Goal: Task Accomplishment & Management: Manage account settings

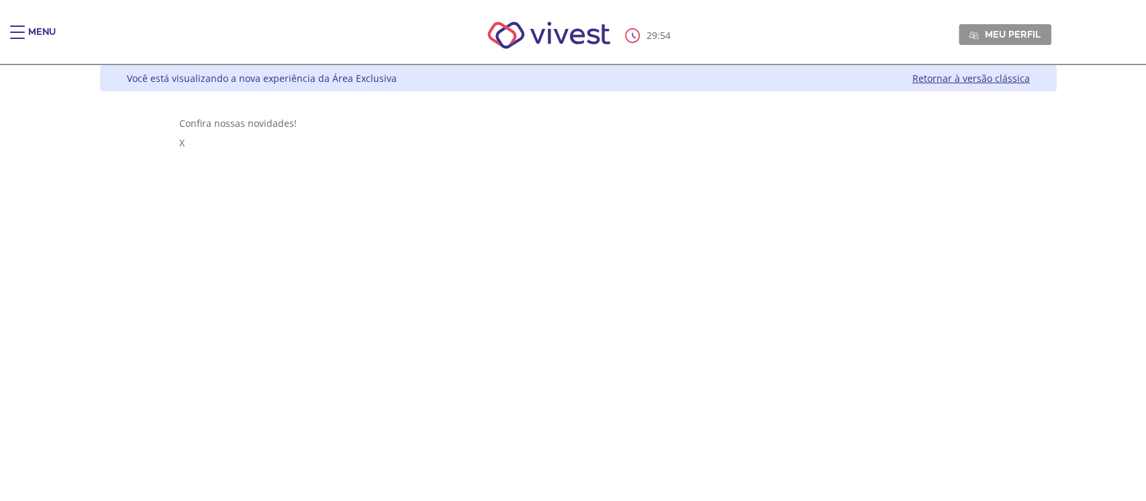
click at [1040, 32] on span "Meu perfil" at bounding box center [1013, 34] width 56 height 12
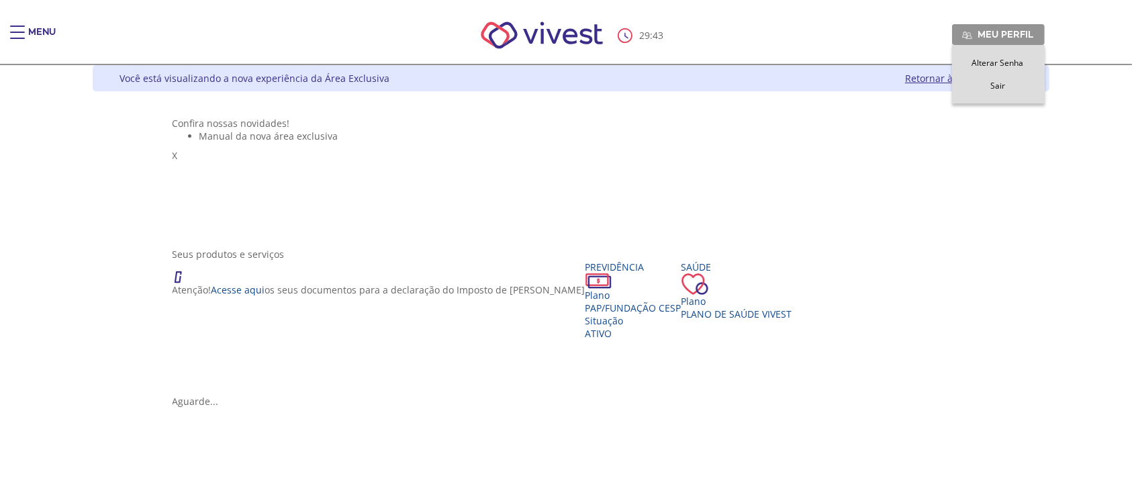
click at [1034, 36] on span "Meu perfil" at bounding box center [1006, 34] width 56 height 12
click at [1044, 57] on link "Alterar Senha" at bounding box center [997, 62] width 91 height 11
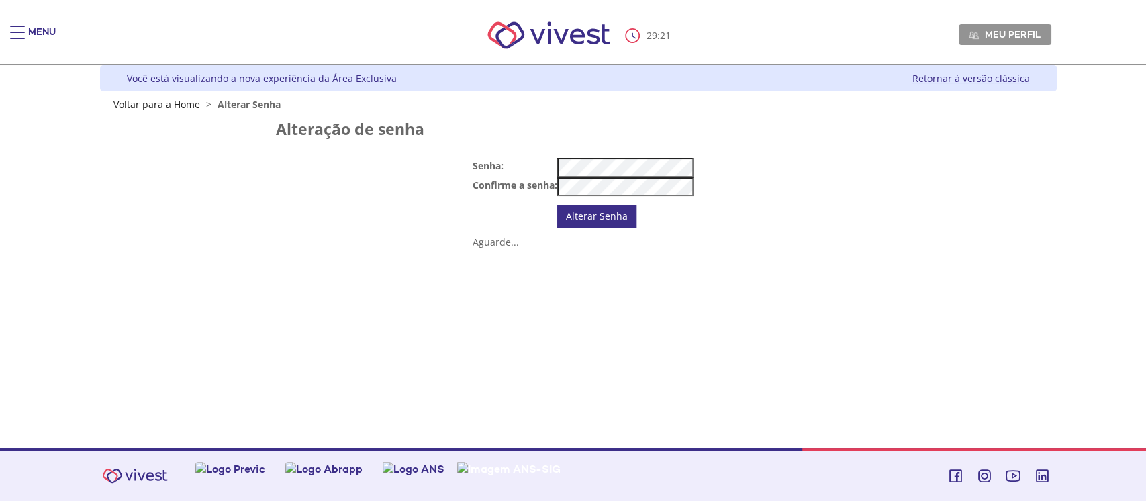
click at [605, 228] on link "Alterar Senha" at bounding box center [596, 216] width 79 height 23
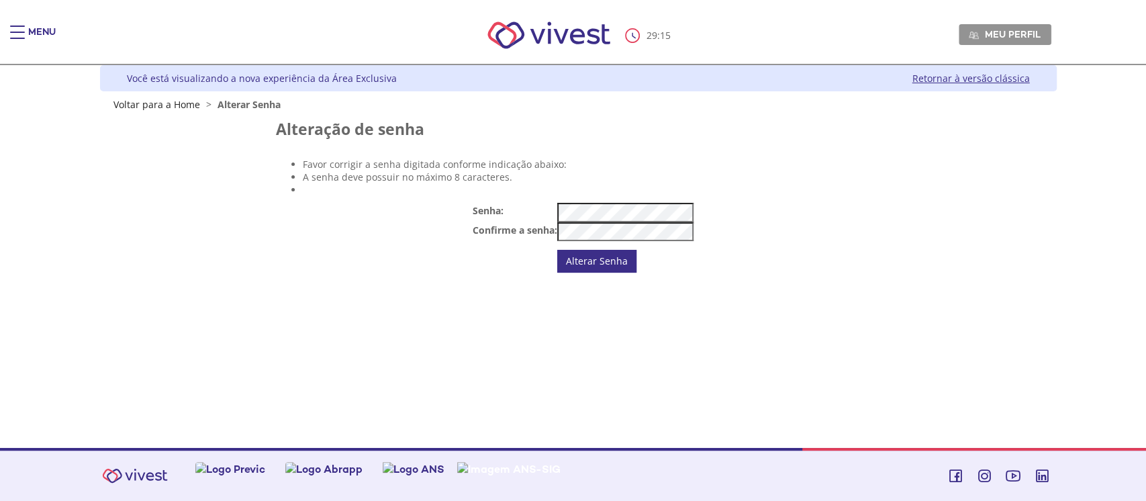
click at [527, 222] on tr "Senha:" at bounding box center [583, 212] width 221 height 19
click at [601, 273] on link "Alterar Senha" at bounding box center [596, 261] width 79 height 23
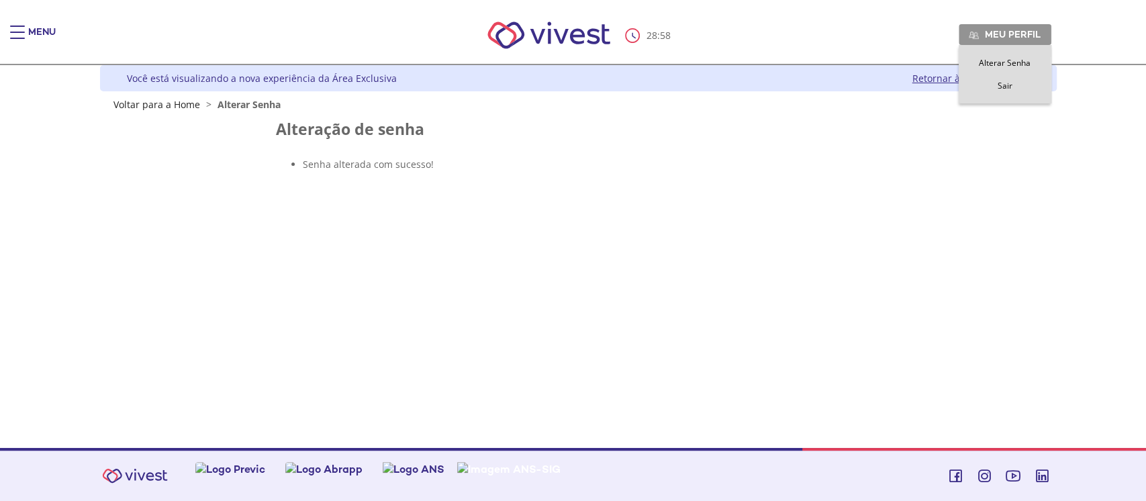
click at [979, 81] on link "Sair" at bounding box center [1004, 85] width 91 height 11
